Goal: Task Accomplishment & Management: Complete application form

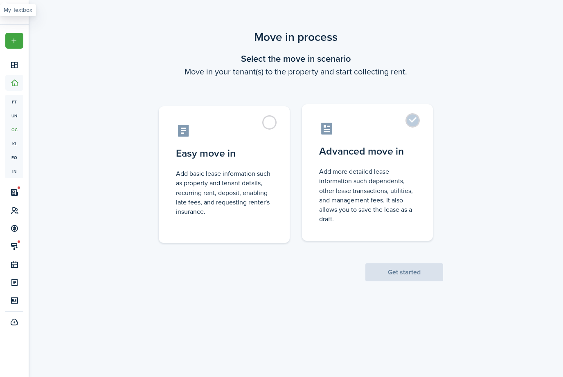
click at [417, 124] on label "Advanced move in Add more detailed lease information such dependents, other lea…" at bounding box center [367, 172] width 131 height 137
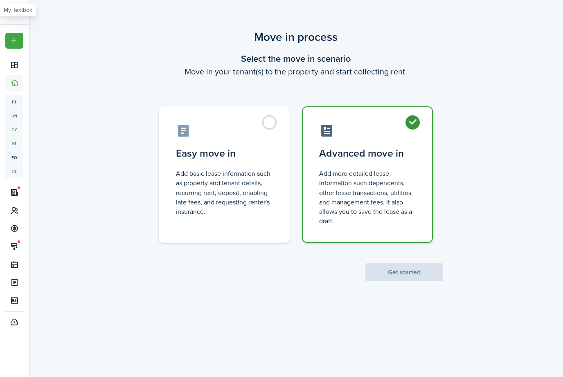
radio input "true"
click at [422, 274] on button "Get started" at bounding box center [404, 272] width 78 height 18
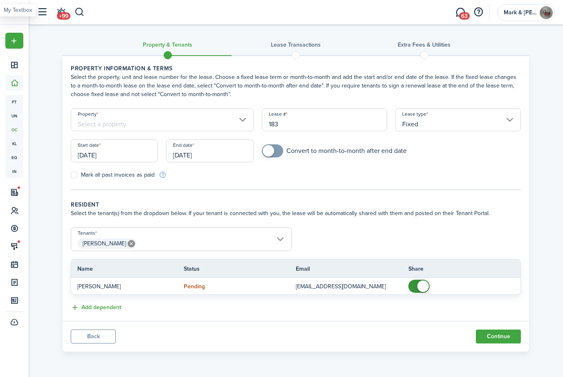
click at [228, 125] on input "Property" at bounding box center [162, 119] width 183 height 23
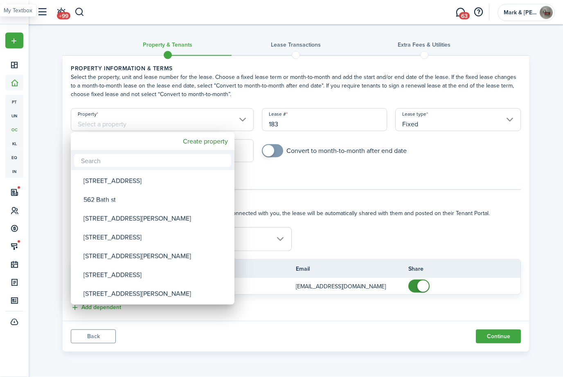
click at [128, 241] on div "[STREET_ADDRESS]" at bounding box center [155, 237] width 145 height 19
type input "[STREET_ADDRESS]"
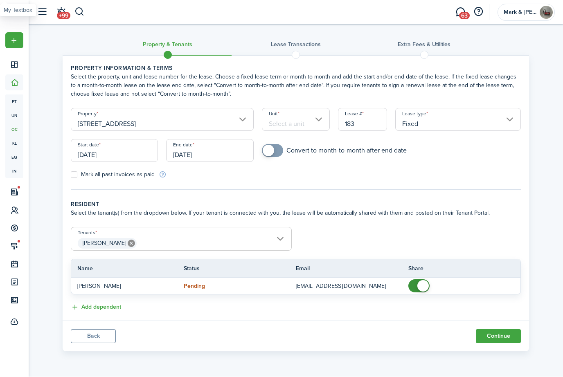
click at [310, 127] on input "Unit" at bounding box center [296, 119] width 68 height 23
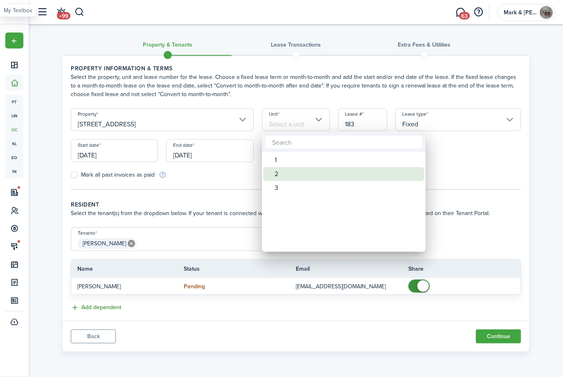
click at [301, 167] on div "2" at bounding box center [346, 174] width 145 height 14
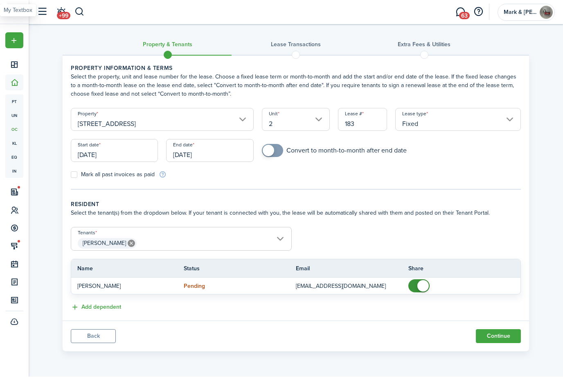
click at [320, 123] on input "2" at bounding box center [296, 119] width 68 height 23
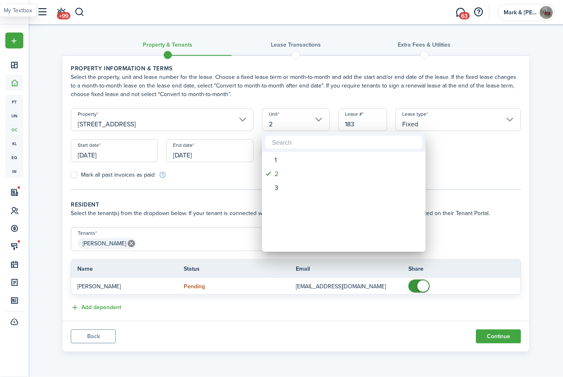
click at [306, 160] on div "1" at bounding box center [346, 160] width 145 height 14
type input "1"
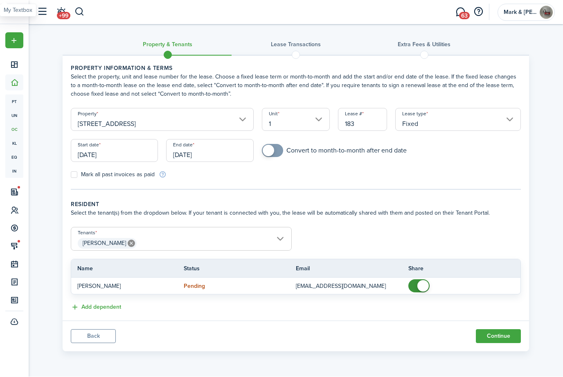
checkbox input "true"
click at [274, 148] on span at bounding box center [268, 150] width 11 height 11
click at [124, 155] on input "[DATE]" at bounding box center [114, 150] width 87 height 23
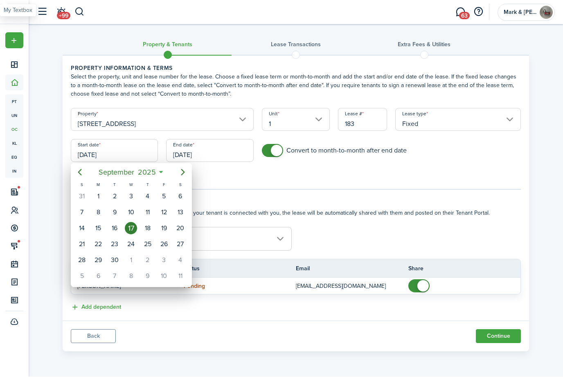
click at [103, 199] on div "1" at bounding box center [98, 197] width 12 height 12
type input "[DATE]"
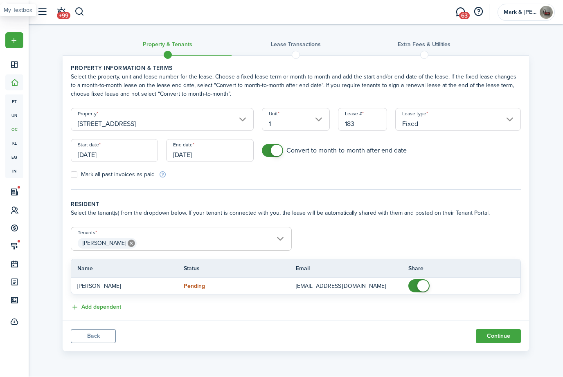
click at [221, 156] on input "[DATE]" at bounding box center [209, 150] width 87 height 23
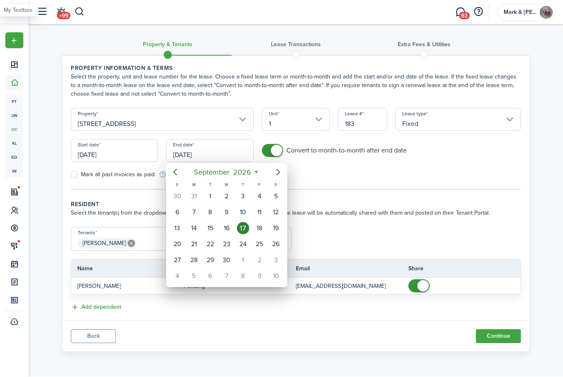
click at [176, 173] on icon "Previous page" at bounding box center [175, 173] width 10 height 10
click at [197, 275] on div "31" at bounding box center [194, 276] width 12 height 12
type input "[DATE]"
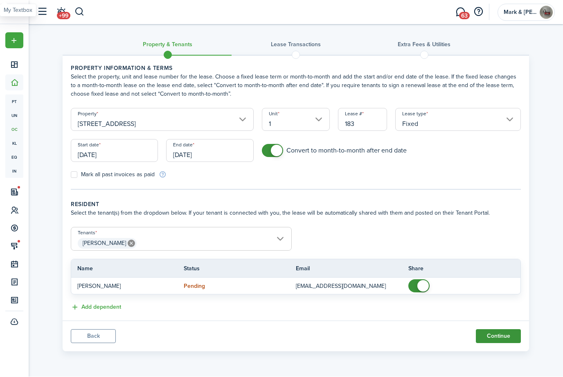
click at [508, 337] on button "Continue" at bounding box center [498, 337] width 45 height 14
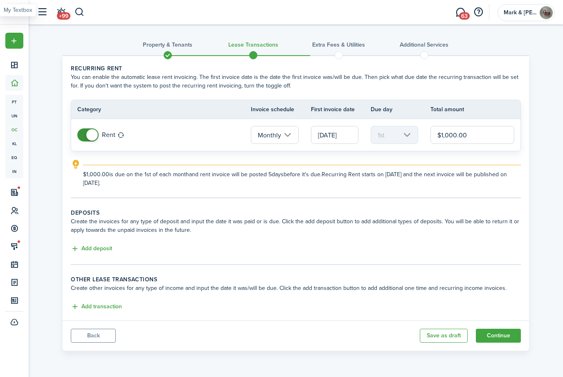
click at [487, 135] on input "$1,000.00" at bounding box center [472, 135] width 84 height 18
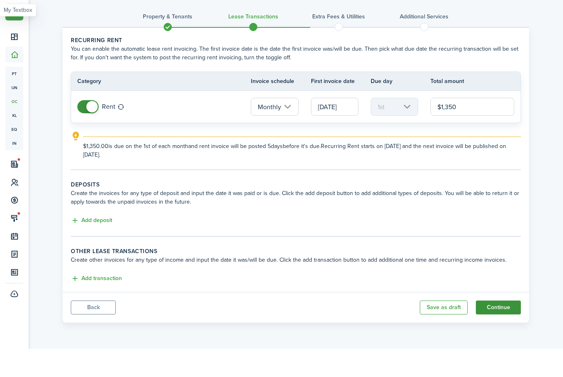
click at [503, 329] on button "Continue" at bounding box center [498, 336] width 45 height 14
type input "$1,350.00"
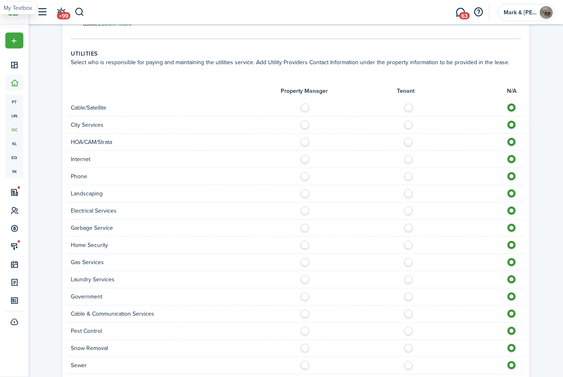
scroll to position [422, 0]
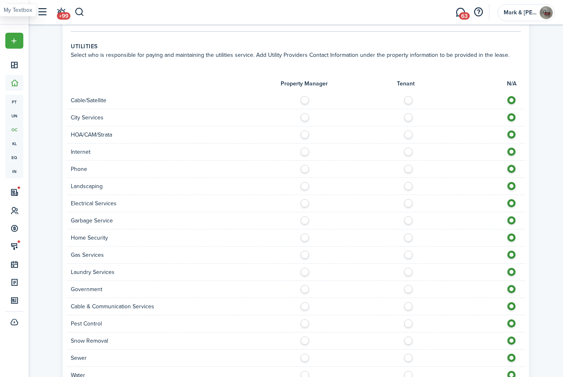
click at [414, 202] on label at bounding box center [410, 201] width 14 height 4
radio input "true"
click at [412, 169] on label at bounding box center [410, 167] width 14 height 4
radio input "true"
click at [413, 150] on label at bounding box center [410, 150] width 14 height 4
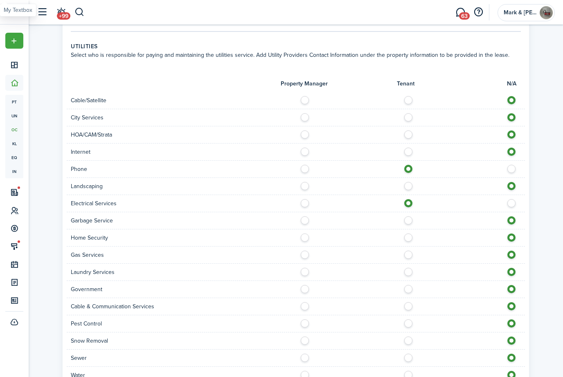
radio input "true"
click at [411, 341] on label at bounding box center [410, 339] width 14 height 4
radio input "true"
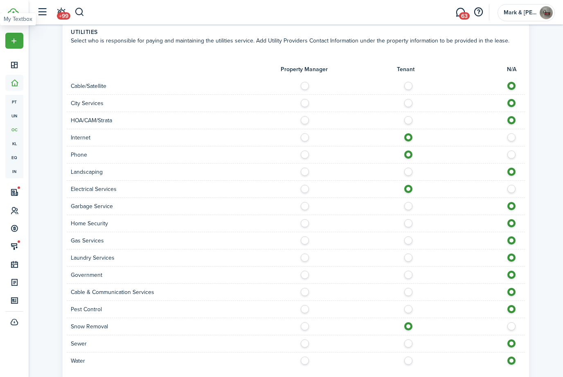
scroll to position [463, 0]
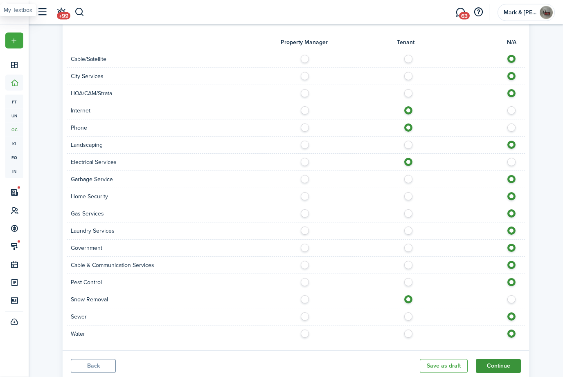
click at [505, 371] on button "Continue" at bounding box center [498, 366] width 45 height 14
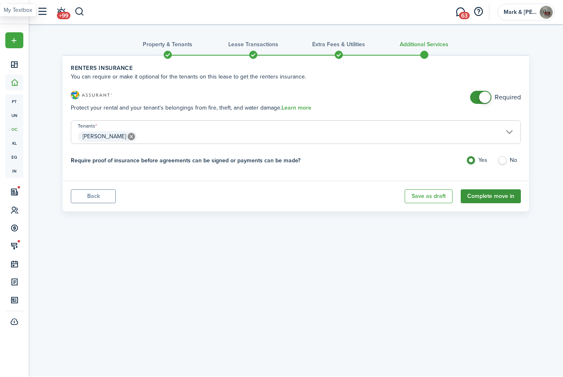
click at [510, 198] on button "Complete move in" at bounding box center [490, 197] width 60 height 14
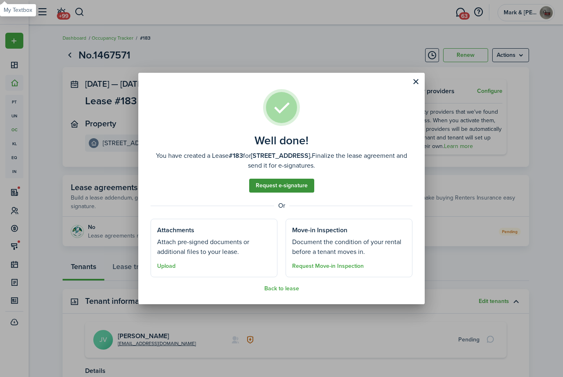
click at [296, 192] on link "Request e-signature" at bounding box center [281, 186] width 65 height 14
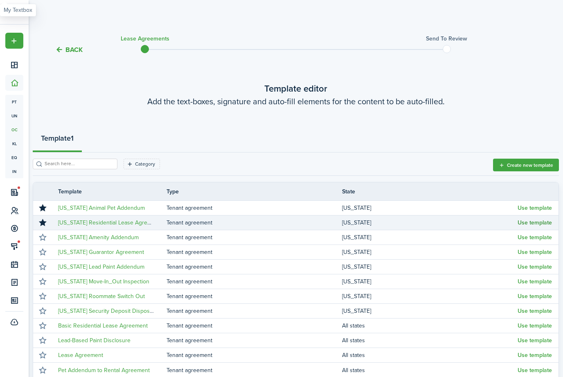
click at [533, 225] on button "Use template" at bounding box center [534, 223] width 34 height 7
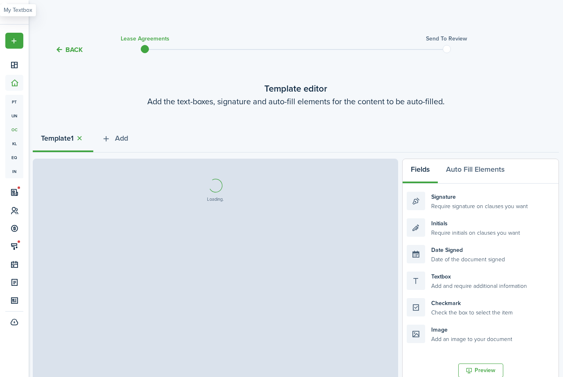
select select "fit"
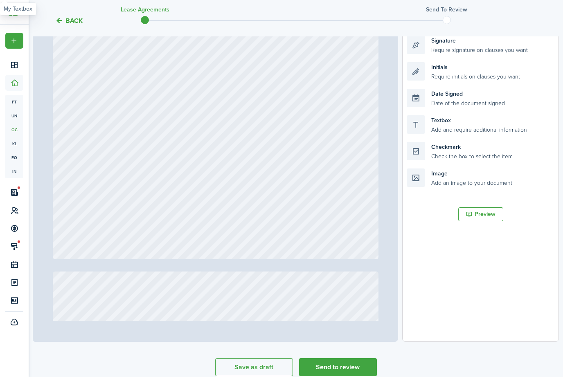
scroll to position [159, 0]
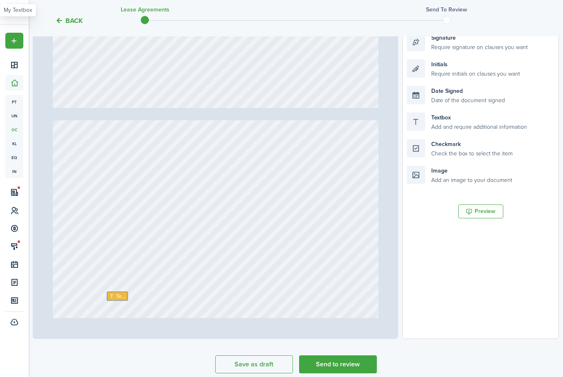
type input "13"
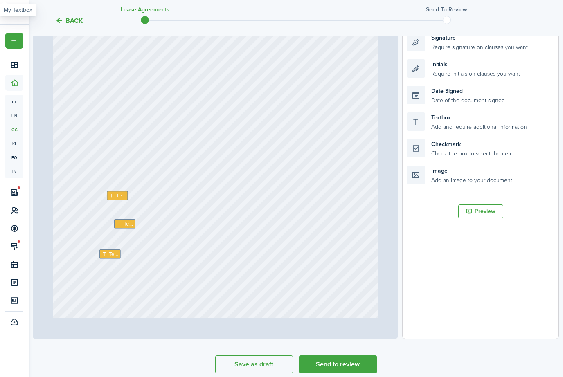
scroll to position [5311, 0]
click at [117, 197] on span "Text" at bounding box center [121, 195] width 10 height 8
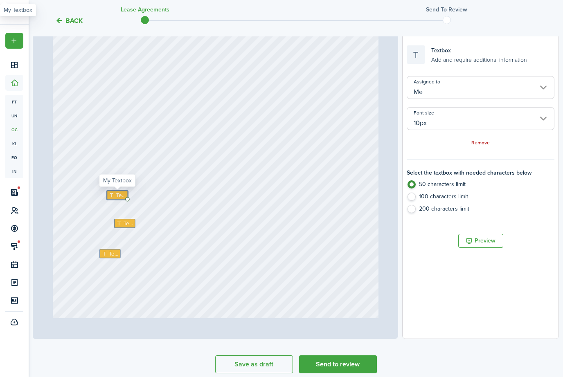
click at [119, 195] on span "Text" at bounding box center [121, 195] width 10 height 8
type textarea "Mark & [PERSON_NAME] Corp."
click at [127, 224] on span "Text" at bounding box center [128, 224] width 10 height 8
click at [124, 221] on span "Text" at bounding box center [128, 224] width 10 height 8
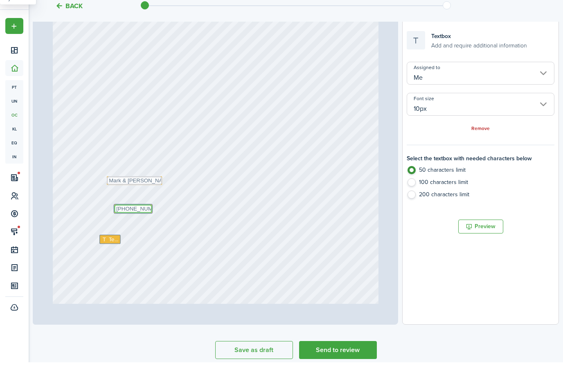
scroll to position [178, 0]
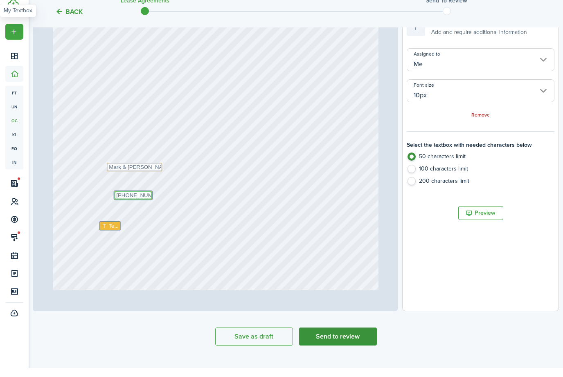
type textarea "[PHONE_NUMBER]"
click at [352, 339] on button "Send to review" at bounding box center [338, 346] width 78 height 18
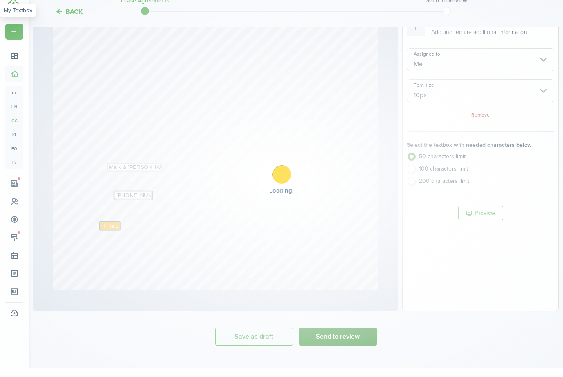
scroll to position [168, 0]
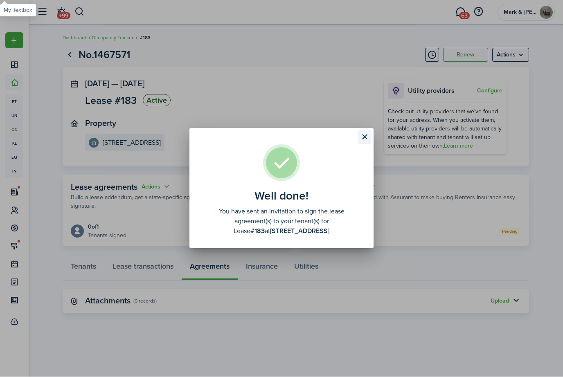
click at [369, 138] on button "Close modal" at bounding box center [364, 137] width 14 height 14
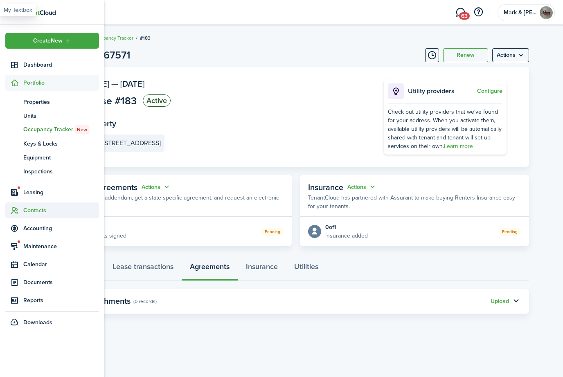
click at [15, 210] on icon at bounding box center [14, 211] width 9 height 8
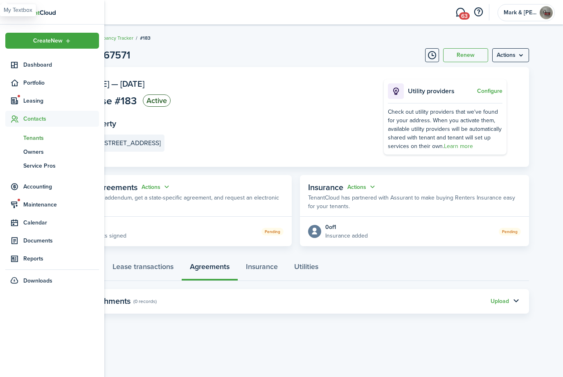
click at [45, 141] on span "Tenants" at bounding box center [61, 138] width 76 height 9
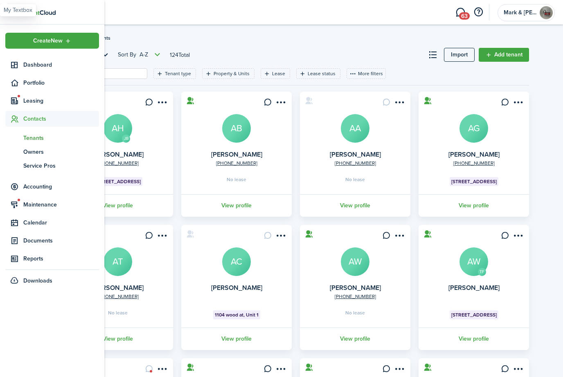
click at [129, 78] on input "search" at bounding box center [108, 74] width 72 height 8
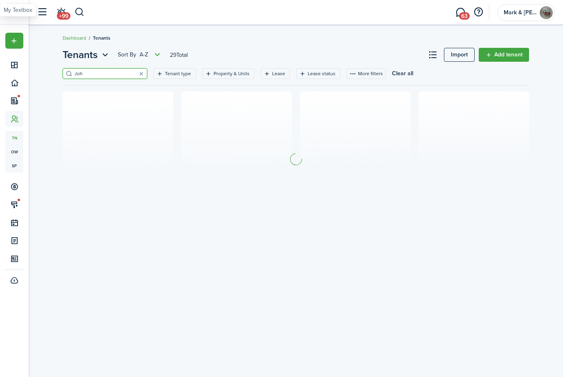
type input "[PERSON_NAME]"
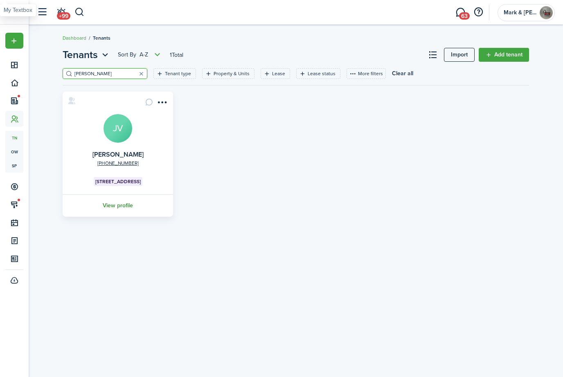
click at [135, 206] on link "View profile" at bounding box center [117, 205] width 113 height 22
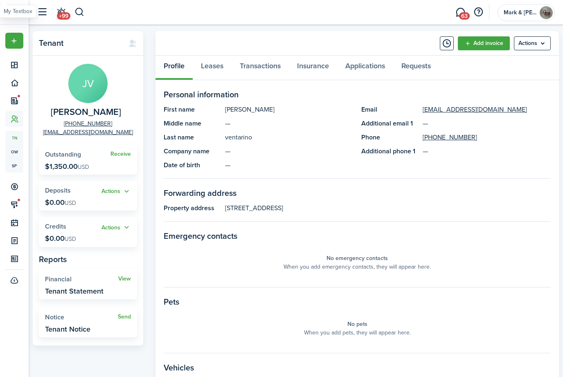
scroll to position [17, 0]
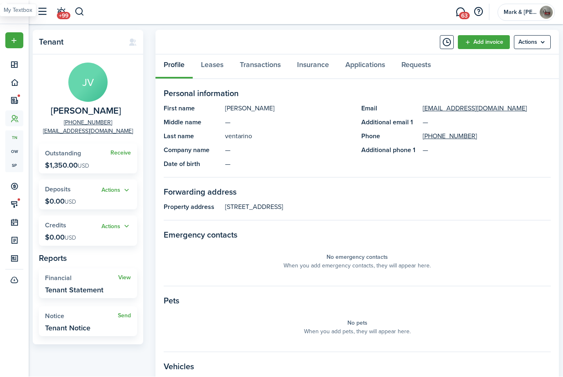
click at [58, 157] on widget-stats "Receive Outstanding $1,350.00 USD" at bounding box center [88, 159] width 98 height 30
click at [120, 150] on link "Receive" at bounding box center [120, 153] width 20 height 7
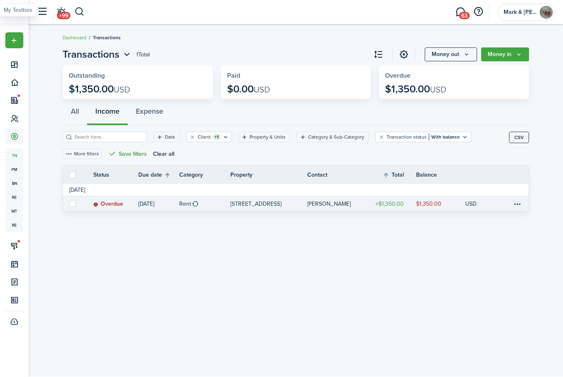
click at [75, 207] on label at bounding box center [72, 204] width 7 height 7
click at [69, 204] on input "checkbox" at bounding box center [69, 204] width 0 height 0
checkbox input "true"
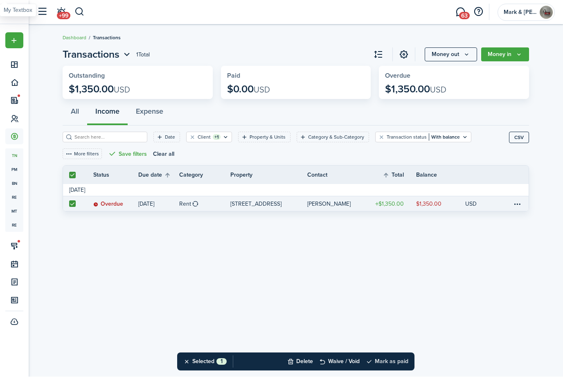
click at [400, 361] on button "Mark as paid" at bounding box center [387, 362] width 43 height 18
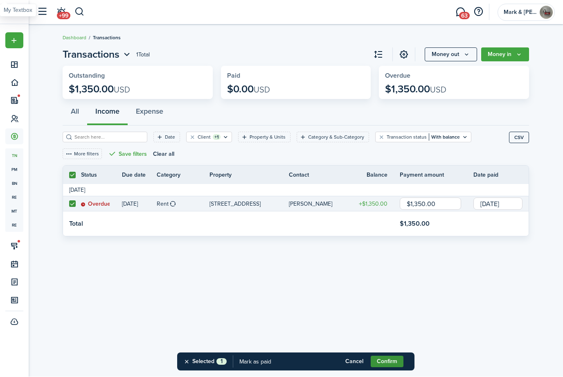
click at [392, 364] on button "Confirm" at bounding box center [387, 361] width 33 height 11
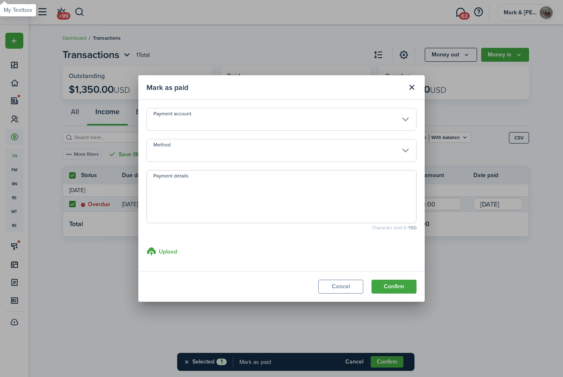
click at [402, 147] on input "Method" at bounding box center [281, 150] width 270 height 23
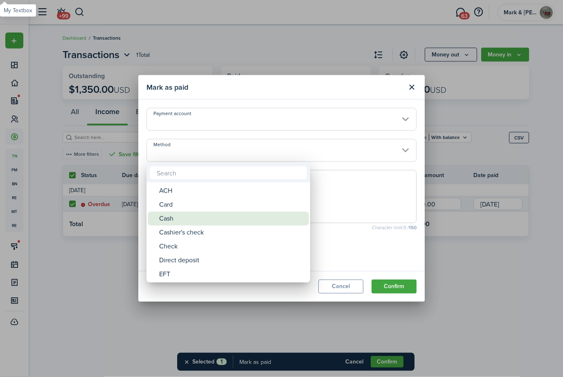
click at [207, 217] on div "Cash" at bounding box center [231, 219] width 145 height 14
type input "Cash"
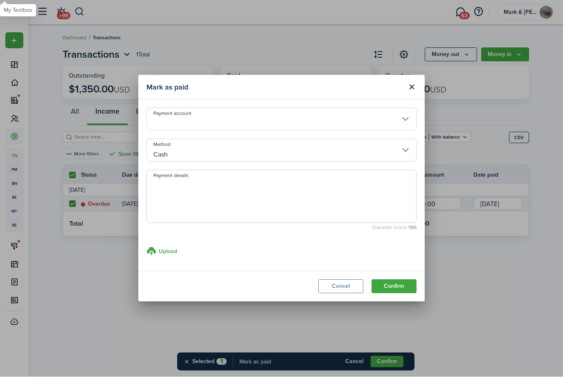
click at [362, 120] on input "Payment account" at bounding box center [281, 119] width 270 height 23
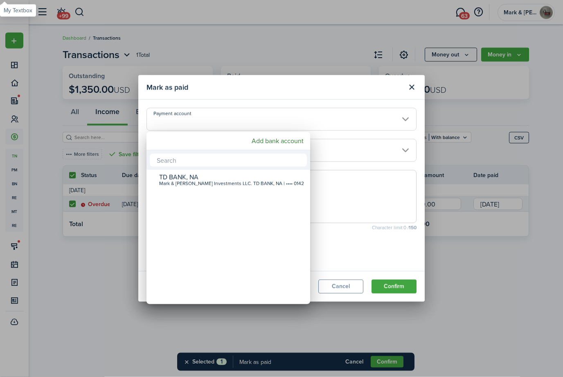
click at [275, 182] on div "Mark & [PERSON_NAME] Investments LLC. TD BANK, NA | •••• 0142" at bounding box center [231, 184] width 145 height 6
type input "•••• •••• •••• 0142"
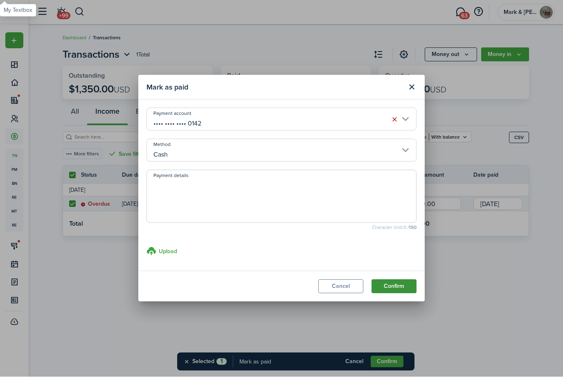
click at [399, 285] on button "Confirm" at bounding box center [393, 287] width 45 height 14
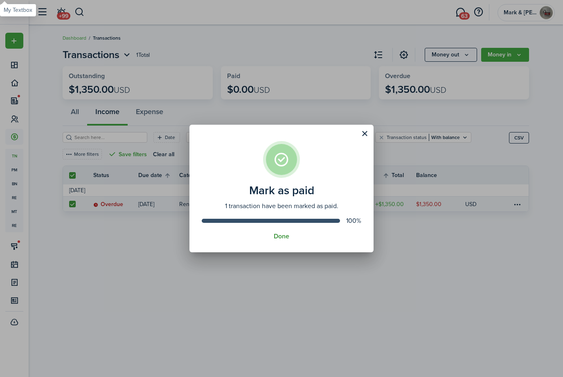
click at [281, 236] on button "Done" at bounding box center [282, 236] width 16 height 7
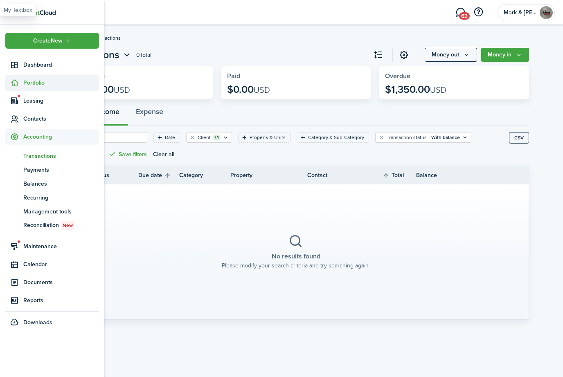
click at [11, 81] on icon at bounding box center [14, 83] width 9 height 8
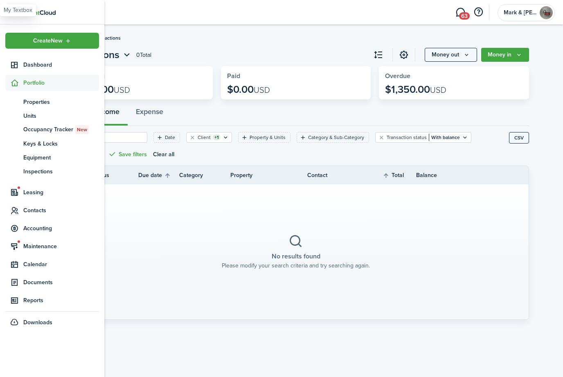
click at [27, 84] on span "Portfolio" at bounding box center [61, 83] width 76 height 9
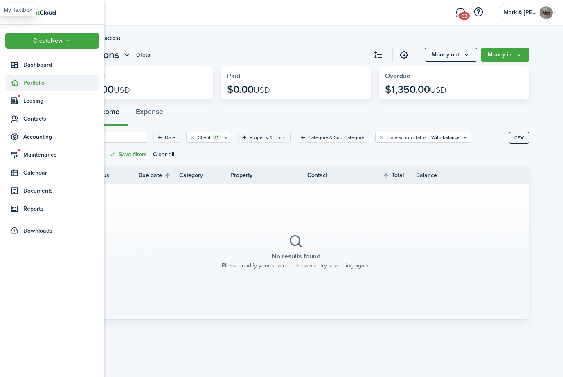
click at [24, 85] on span "Portfolio" at bounding box center [61, 83] width 76 height 9
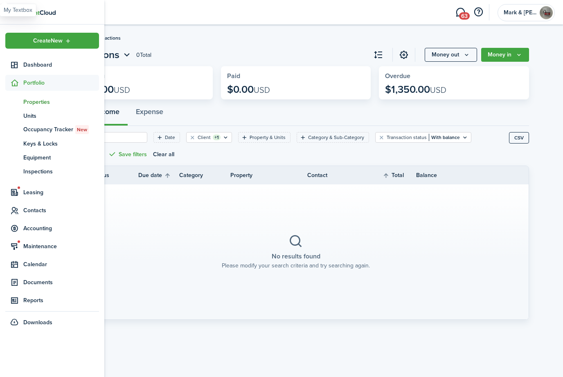
click at [30, 100] on span "Properties" at bounding box center [61, 102] width 76 height 9
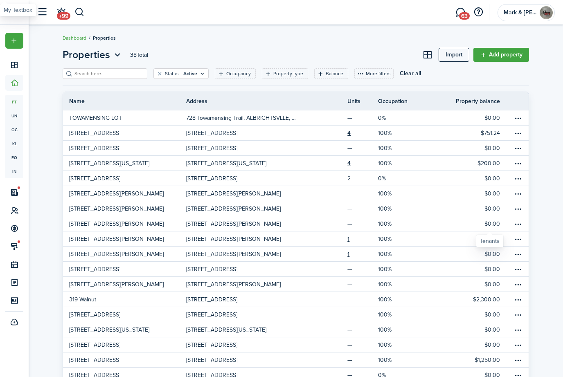
click at [91, 78] on input "search" at bounding box center [108, 74] width 72 height 8
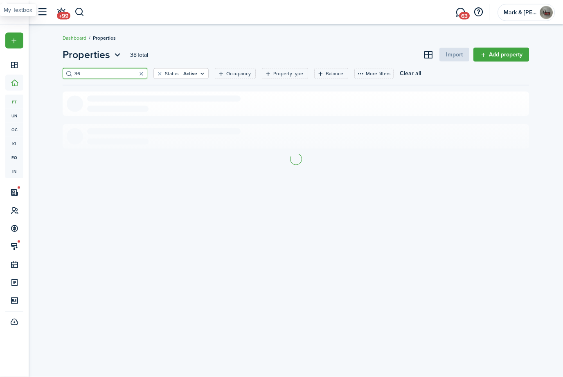
type input "36"
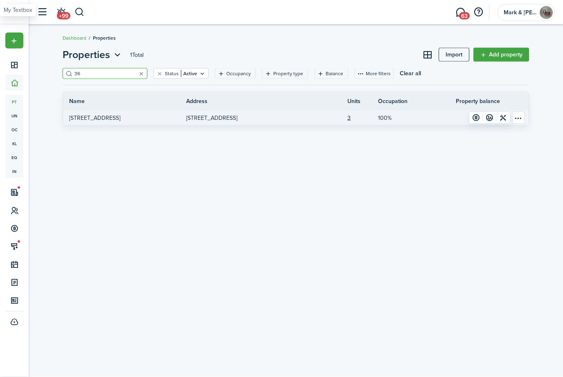
click at [97, 118] on p "[STREET_ADDRESS]" at bounding box center [94, 118] width 51 height 9
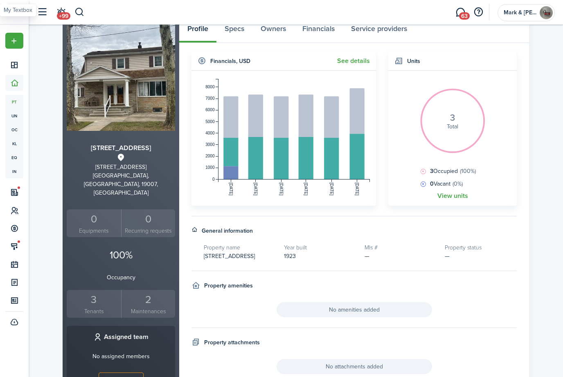
scroll to position [43, 0]
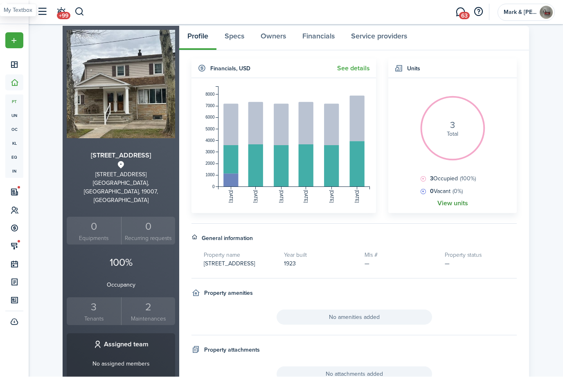
click at [456, 205] on link "View units" at bounding box center [452, 203] width 31 height 7
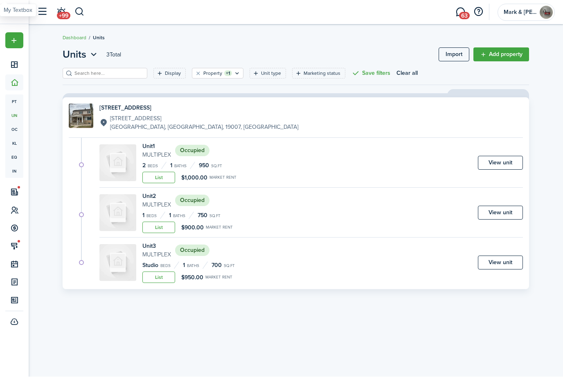
click at [478, 326] on div "Units 3 Total Import Add property Display Property +1 Unit type Marketing statu…" at bounding box center [295, 200] width 474 height 307
click at [46, 113] on div "Units 3 Total Import Add property Display Property +1 Unit type Marketing statu…" at bounding box center [296, 200] width 534 height 315
click at [506, 214] on link "View unit" at bounding box center [500, 213] width 45 height 14
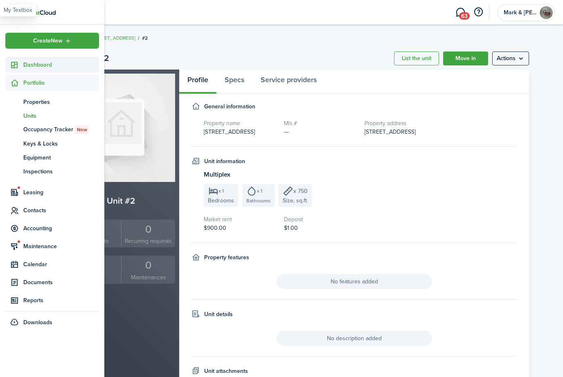
click at [9, 64] on sidebar-link-icon at bounding box center [14, 65] width 18 height 9
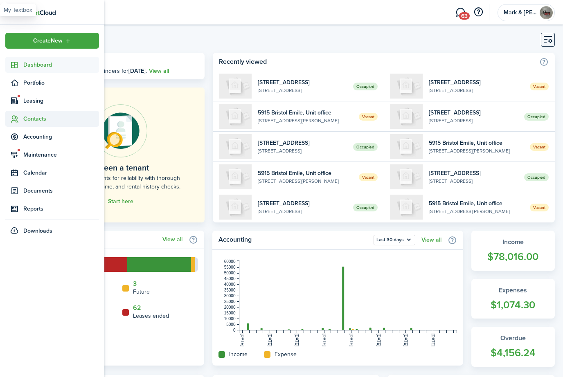
click at [15, 116] on icon at bounding box center [14, 119] width 9 height 8
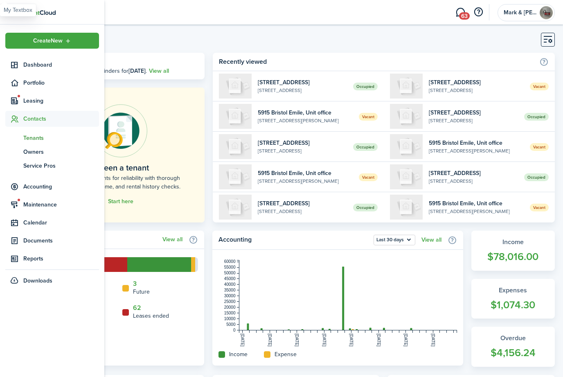
click at [22, 138] on span "tn" at bounding box center [14, 138] width 18 height 14
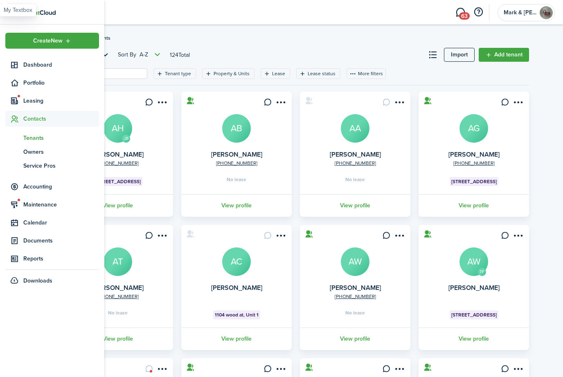
click at [120, 76] on input "search" at bounding box center [108, 74] width 72 height 8
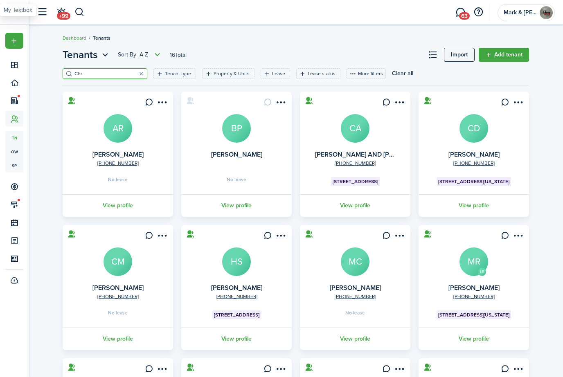
type input "Chri"
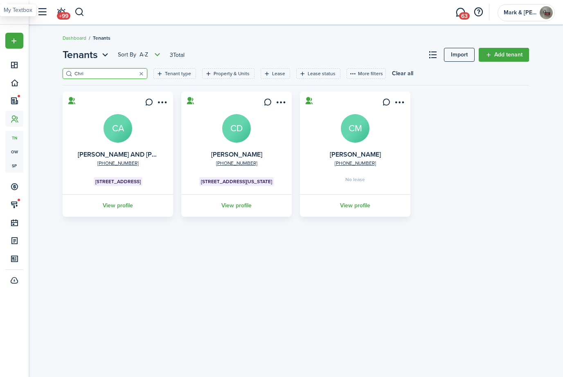
click at [115, 137] on avatar-text "CA" at bounding box center [117, 128] width 29 height 29
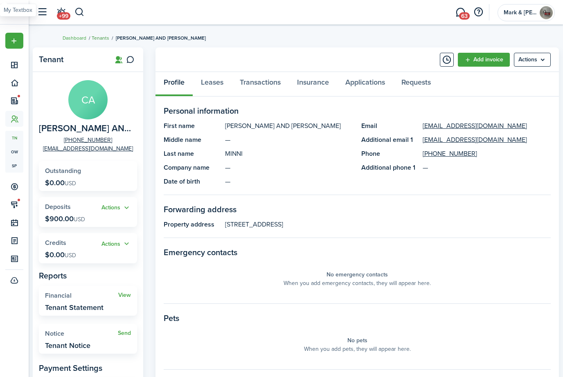
click at [107, 38] on link "Tenants" at bounding box center [101, 37] width 18 height 7
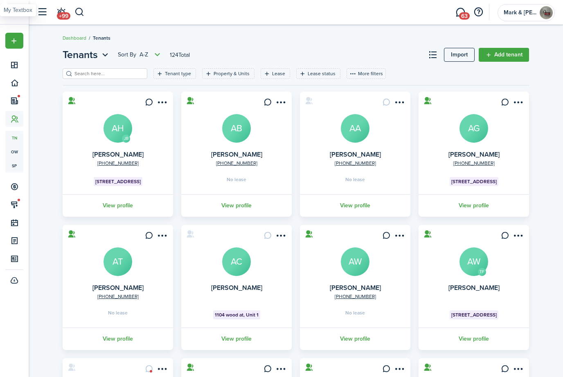
click at [84, 74] on input "search" at bounding box center [108, 74] width 72 height 8
type input "Chr"
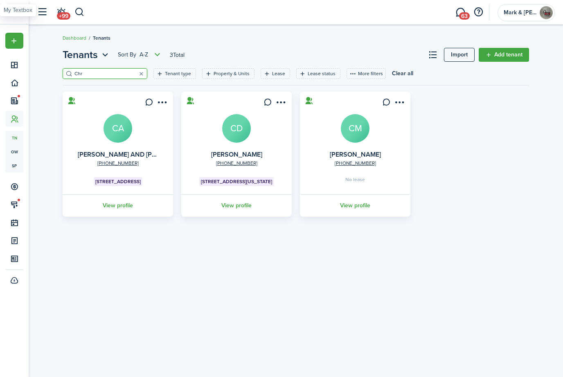
click at [110, 143] on link "CA" at bounding box center [117, 128] width 29 height 29
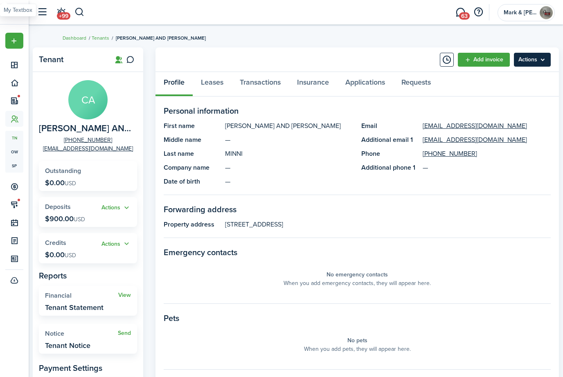
click at [543, 60] on menu-btn "Actions" at bounding box center [532, 60] width 37 height 14
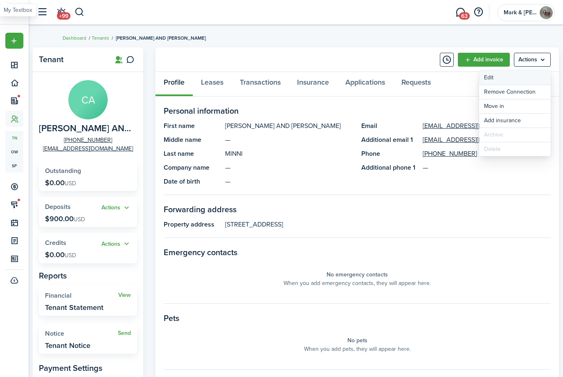
click at [537, 76] on link "Edit" at bounding box center [515, 78] width 72 height 14
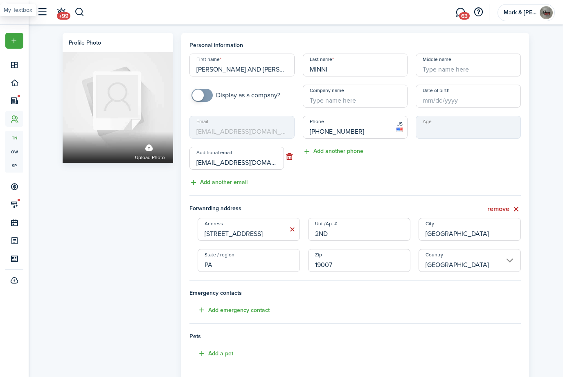
click at [281, 71] on input "[PERSON_NAME] AND [PERSON_NAME]" at bounding box center [241, 65] width 105 height 23
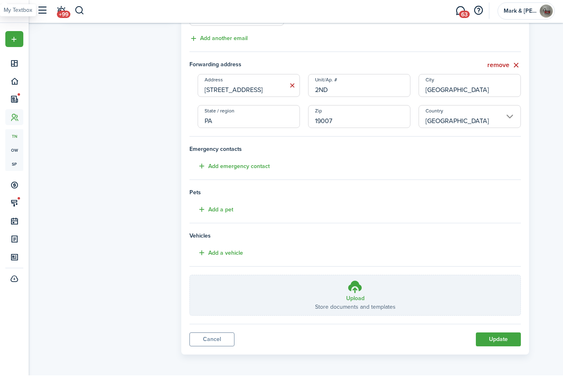
scroll to position [143, 0]
type input "[PERSON_NAME]"
click at [508, 335] on button "Update" at bounding box center [498, 341] width 45 height 14
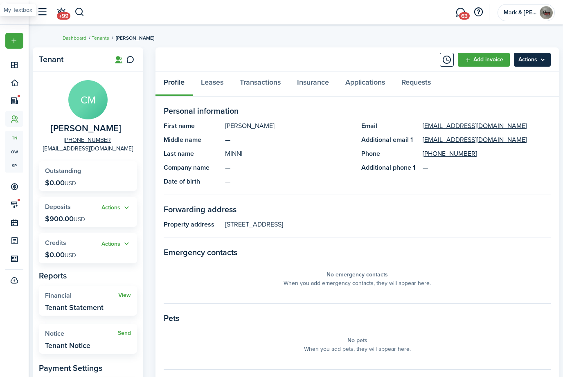
click at [536, 63] on menu-btn "Actions" at bounding box center [532, 60] width 37 height 14
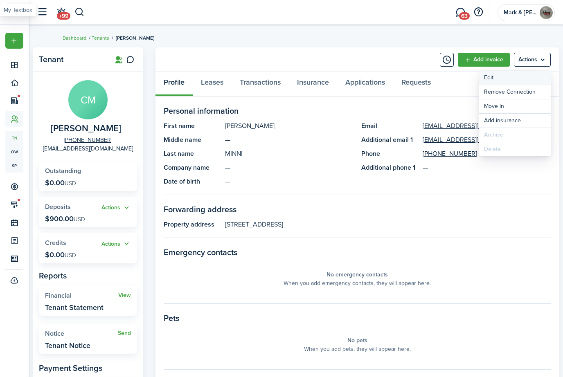
click at [523, 83] on link "Edit" at bounding box center [515, 78] width 72 height 14
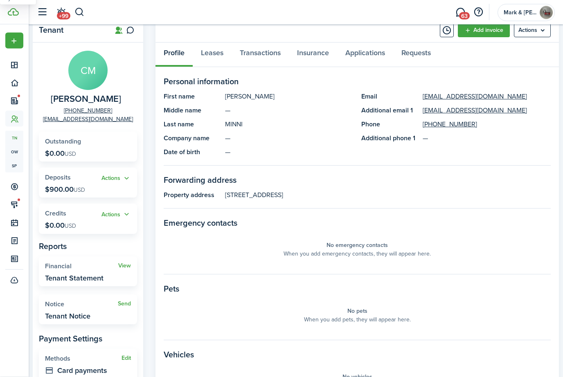
scroll to position [33, 0]
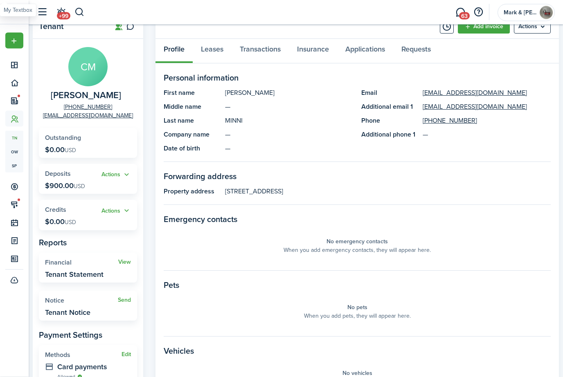
click at [490, 241] on panel-main-placeholder "No emergency contacts When you add emergency contacts, they will appear here." at bounding box center [357, 246] width 387 height 33
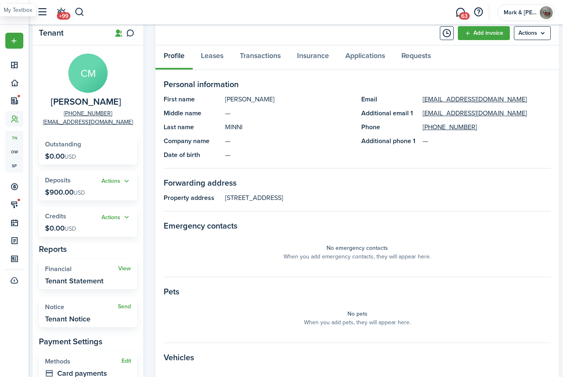
scroll to position [0, 0]
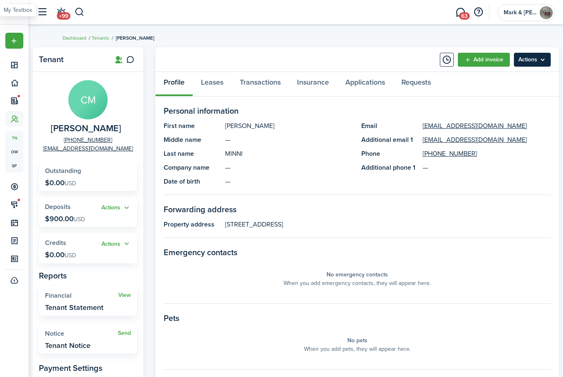
click at [542, 62] on menu-btn "Actions" at bounding box center [532, 60] width 37 height 14
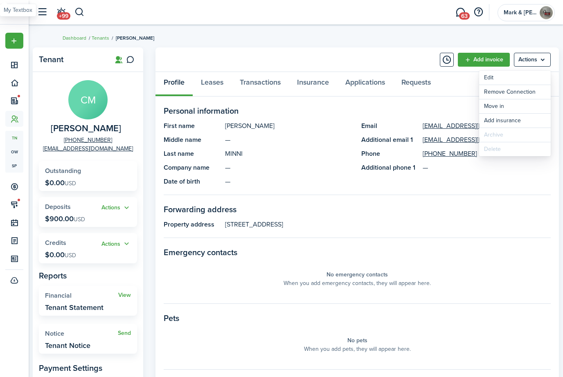
click at [514, 178] on panel-main-group "First name [PERSON_NAME] name — Last name MINNI Company name — Date of birth — …" at bounding box center [357, 153] width 387 height 65
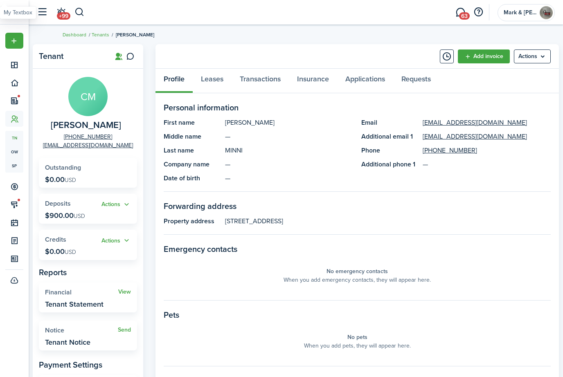
scroll to position [20, 0]
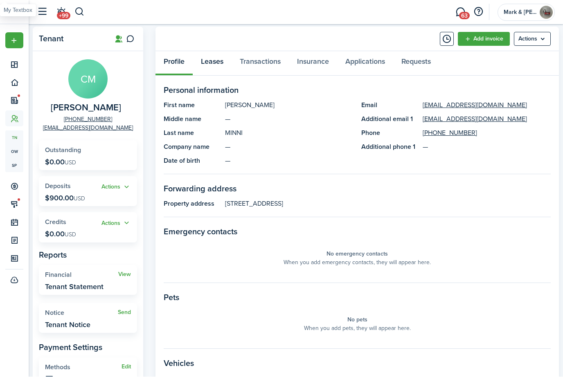
click at [221, 65] on link "Leases" at bounding box center [212, 64] width 39 height 25
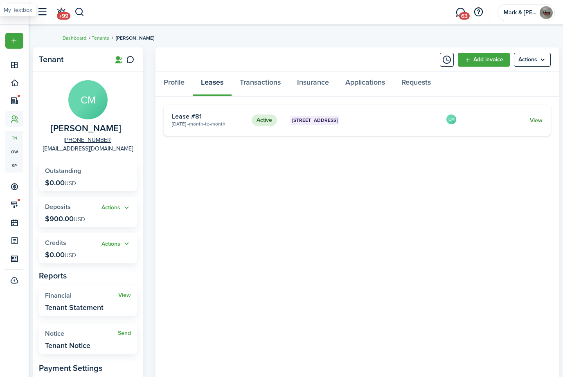
click at [534, 124] on link "View" at bounding box center [536, 120] width 13 height 9
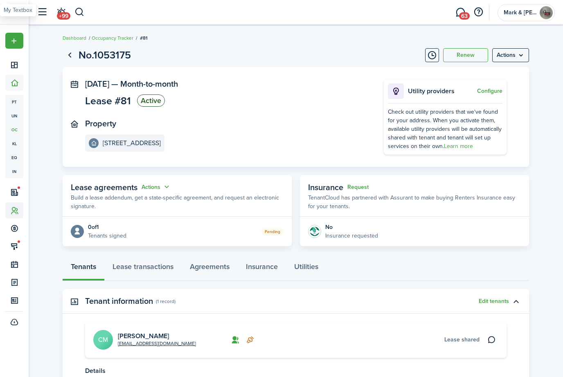
click at [13, 211] on icon at bounding box center [14, 211] width 9 height 8
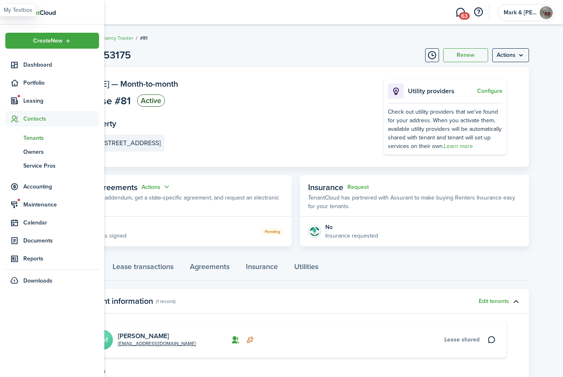
click at [22, 137] on span "tn" at bounding box center [14, 138] width 18 height 14
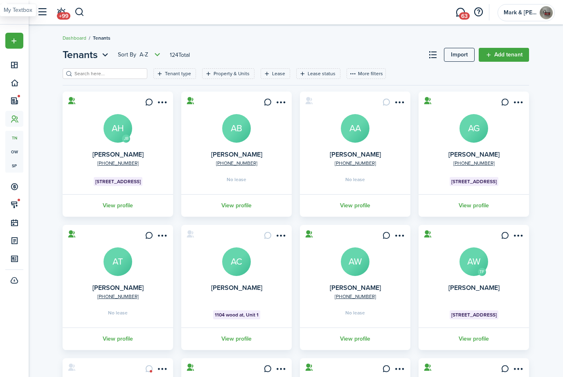
click at [249, 52] on header-page "Tenants Sort by A-Z 124 Total Import Add tenant" at bounding box center [296, 57] width 466 height 21
click at [83, 74] on input "search" at bounding box center [108, 74] width 72 height 8
type input "Ch"
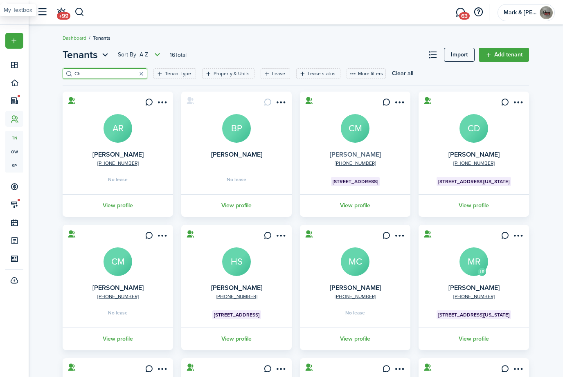
click at [349, 154] on link "[PERSON_NAME]" at bounding box center [355, 154] width 51 height 9
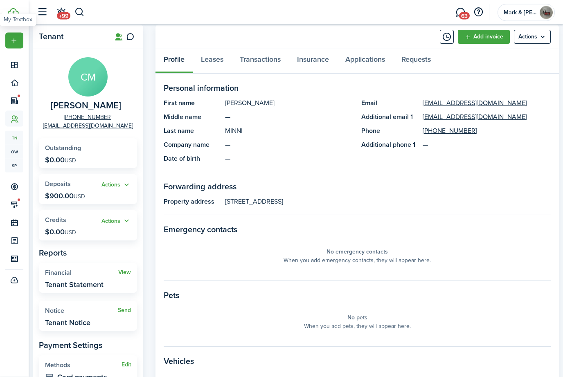
scroll to position [7, 0]
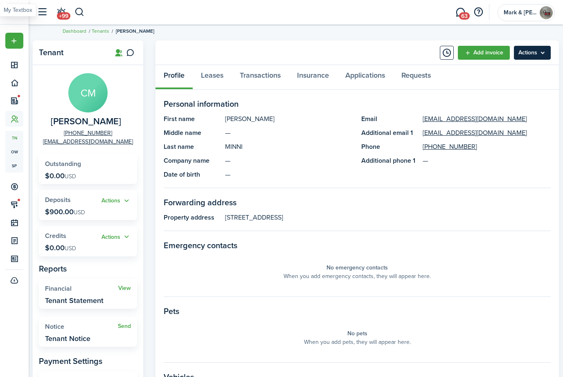
click at [541, 56] on menu-btn "Actions" at bounding box center [532, 53] width 37 height 14
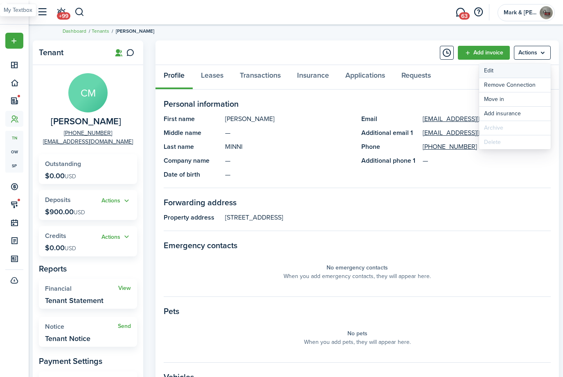
click at [528, 70] on link "Edit" at bounding box center [515, 71] width 72 height 14
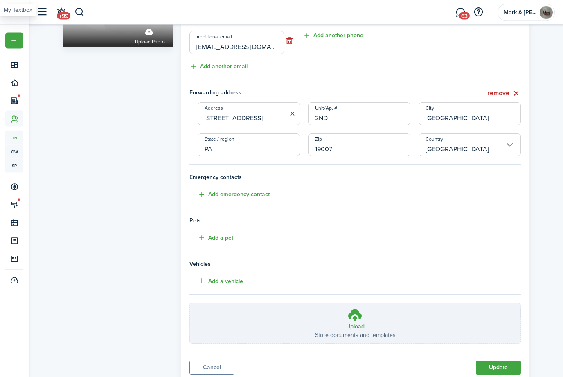
scroll to position [115, 0]
click at [214, 365] on link "Cancel" at bounding box center [211, 368] width 45 height 14
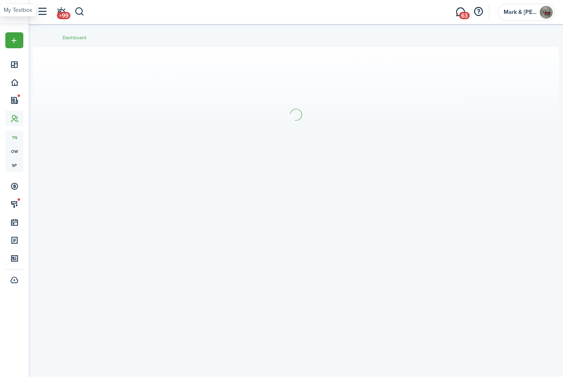
scroll to position [0, 0]
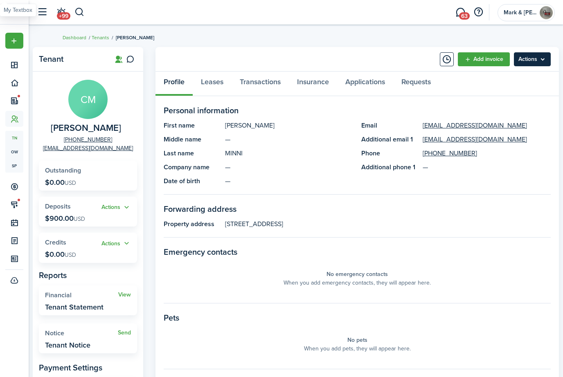
click at [541, 61] on menu-btn "Actions" at bounding box center [532, 59] width 37 height 14
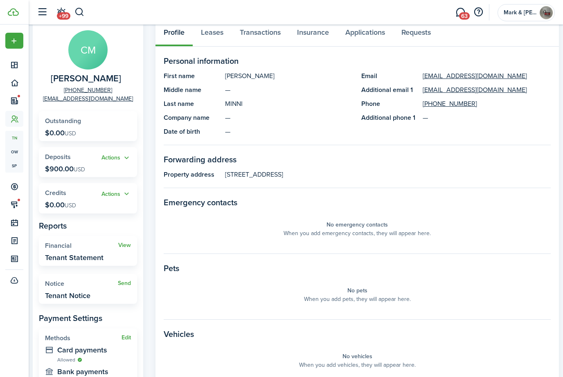
scroll to position [0, 0]
